Goal: Task Accomplishment & Management: Manage account settings

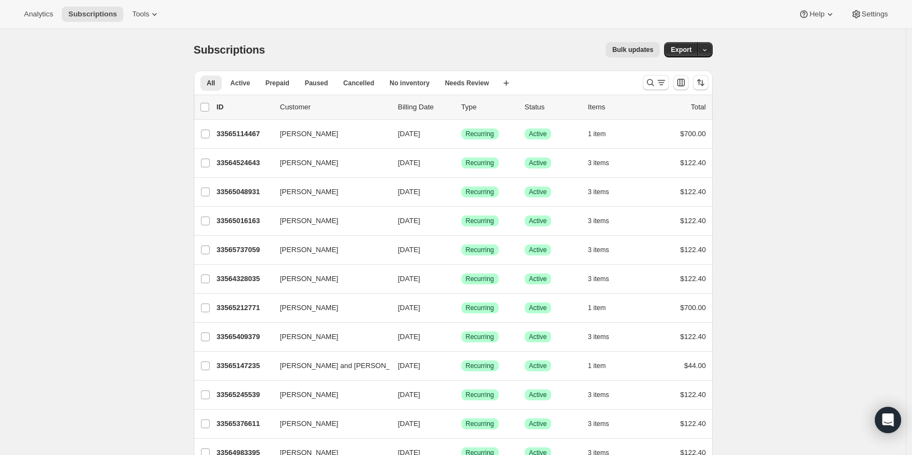
click at [138, 22] on div "Analytics Subscriptions Tools Help Settings" at bounding box center [456, 14] width 912 height 29
click at [138, 17] on span "Tools" at bounding box center [140, 14] width 17 height 9
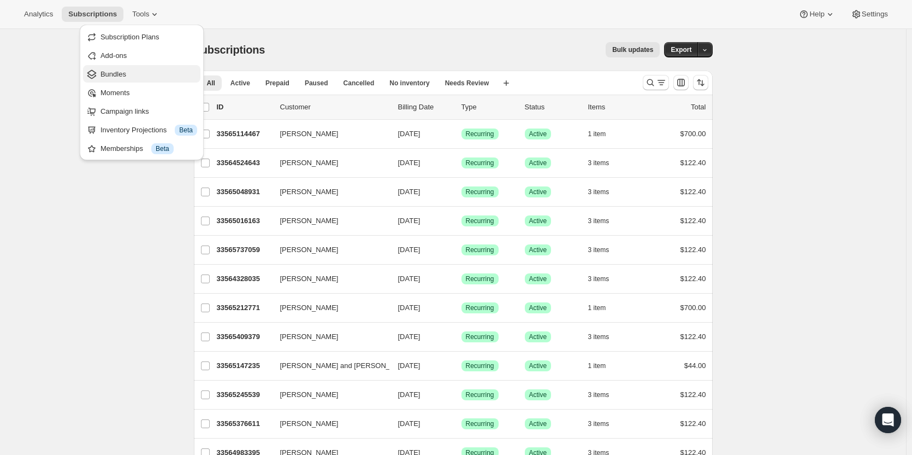
click at [127, 75] on span "Bundles" at bounding box center [149, 74] width 97 height 11
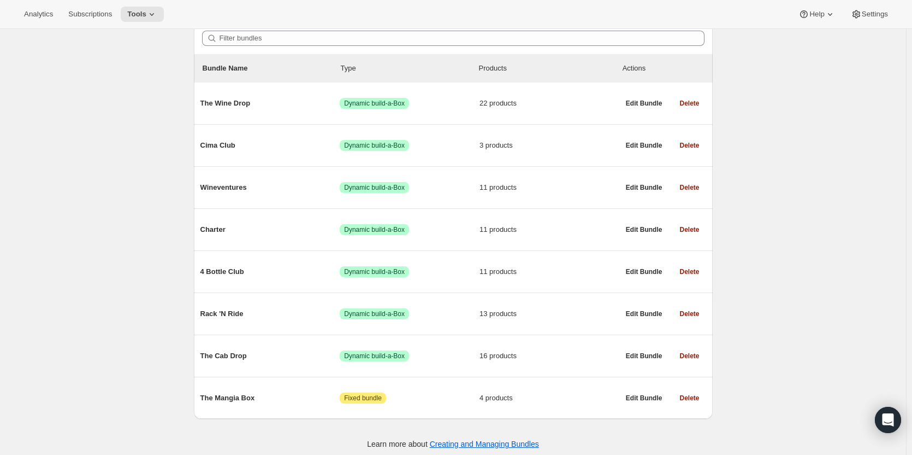
scroll to position [105, 0]
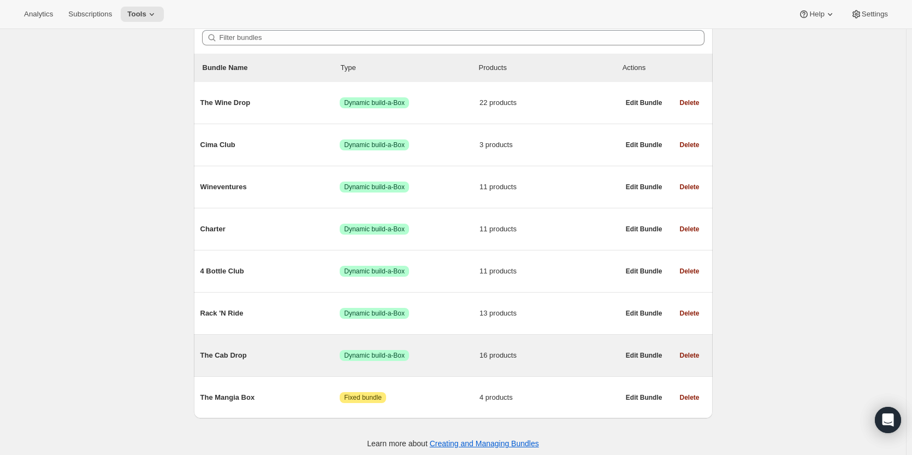
click at [437, 371] on div "The Cab Drop Success Dynamic build-a-Box 16 products Edit Bundle Delete" at bounding box center [453, 355] width 519 height 42
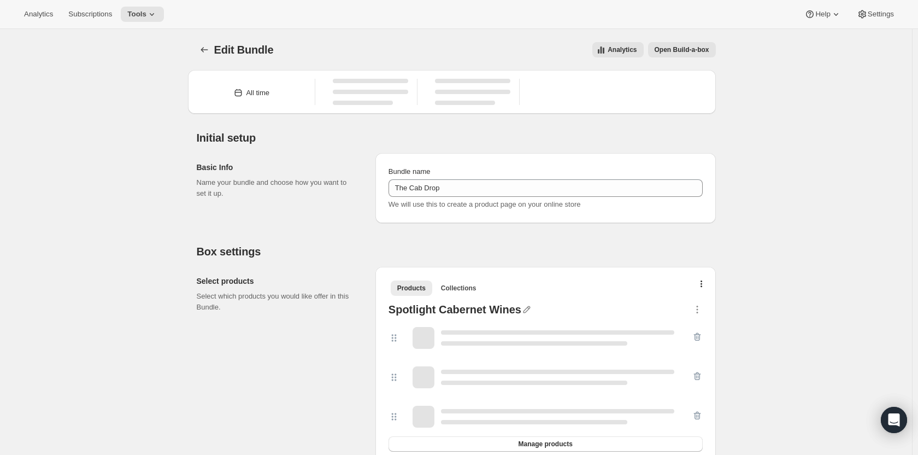
type input "The Cab Drop"
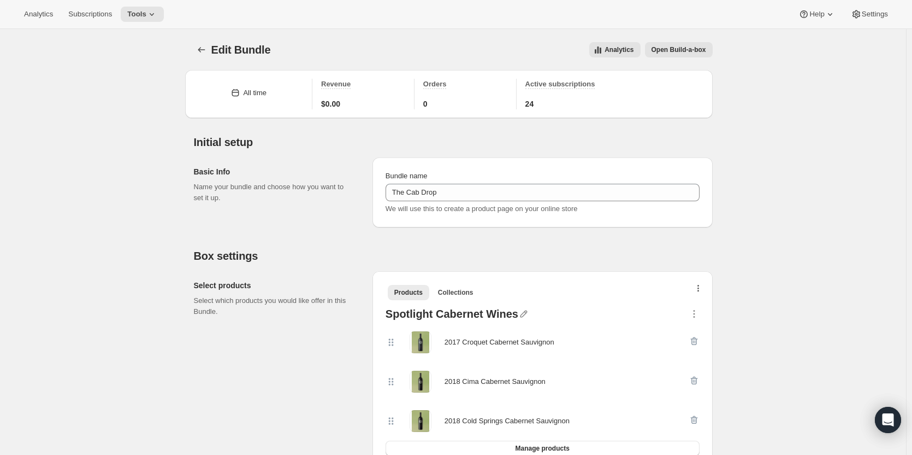
click at [703, 288] on button "button" at bounding box center [698, 290] width 11 height 11
click at [149, 17] on icon at bounding box center [151, 14] width 11 height 11
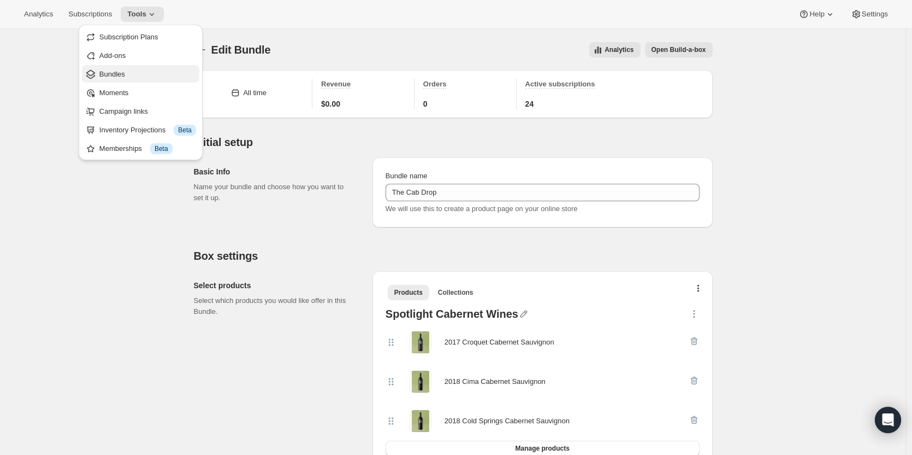
click at [132, 73] on span "Bundles" at bounding box center [147, 74] width 97 height 11
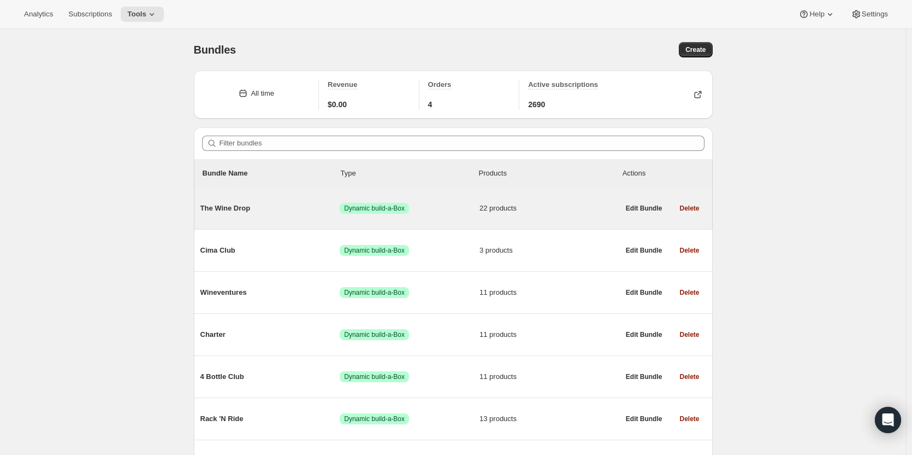
click at [345, 210] on span "Success Dynamic build-a-Box" at bounding box center [374, 208] width 69 height 11
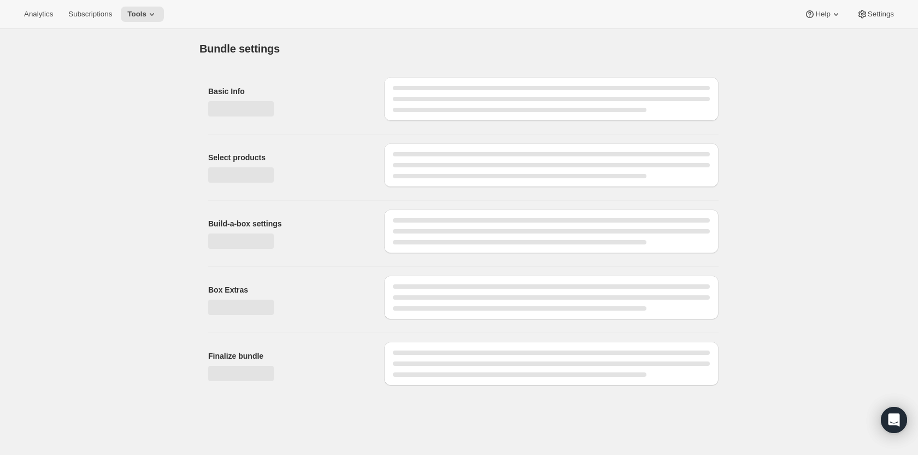
type input "The Wine Drop"
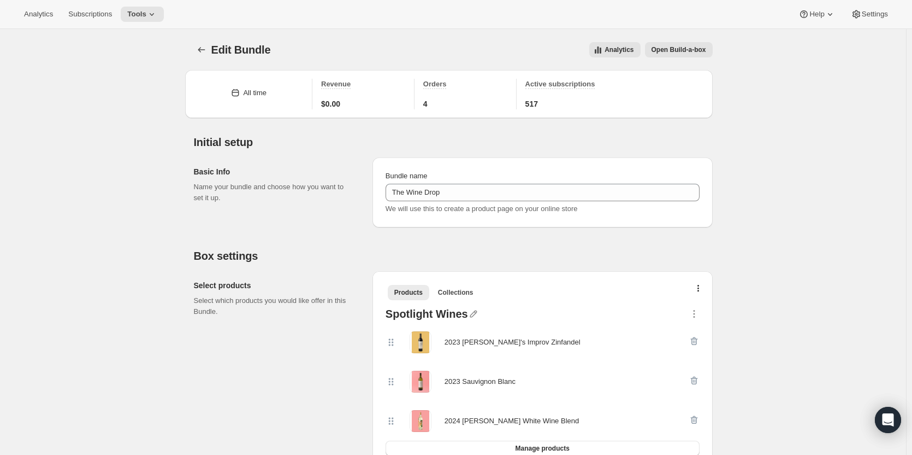
scroll to position [142, 0]
